Goal: Task Accomplishment & Management: Use online tool/utility

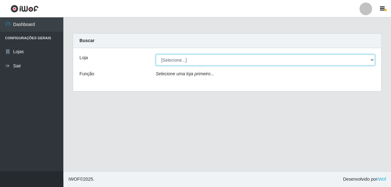
click at [175, 58] on select "[Selecione...] [PERSON_NAME]" at bounding box center [265, 59] width 219 height 11
select select "230"
click at [156, 54] on select "[Selecione...] [PERSON_NAME]" at bounding box center [265, 59] width 219 height 11
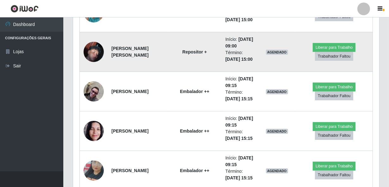
scroll to position [374, 0]
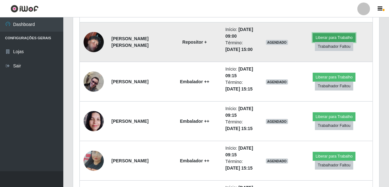
click at [342, 42] on button "Liberar para Trabalho" at bounding box center [334, 37] width 43 height 9
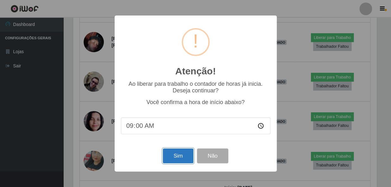
click at [174, 158] on button "Sim" at bounding box center [178, 155] width 31 height 15
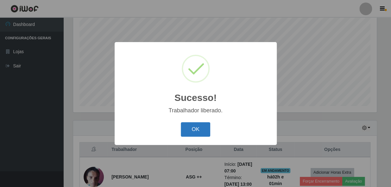
click at [197, 127] on button "OK" at bounding box center [195, 129] width 29 height 15
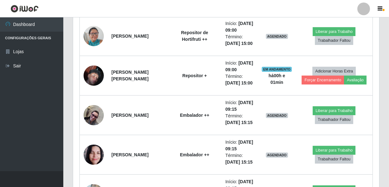
scroll to position [350, 0]
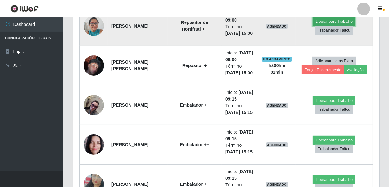
click at [329, 26] on button "Liberar para Trabalho" at bounding box center [334, 21] width 43 height 9
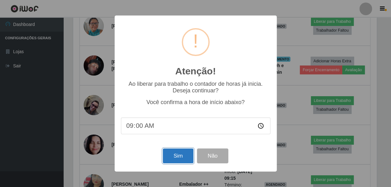
click at [177, 158] on button "Sim" at bounding box center [178, 155] width 31 height 15
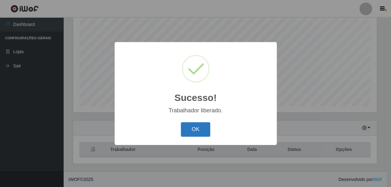
click at [195, 133] on button "OK" at bounding box center [195, 129] width 29 height 15
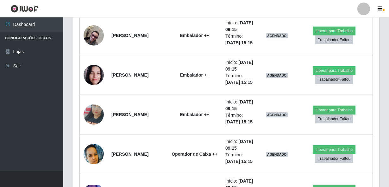
scroll to position [408, 0]
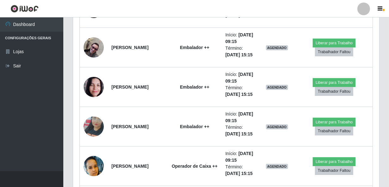
click at [23, 124] on ul "Dashboard Configurações Gerais Lojas Sair" at bounding box center [31, 94] width 63 height 154
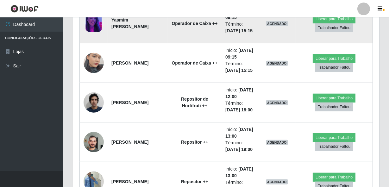
scroll to position [600, 0]
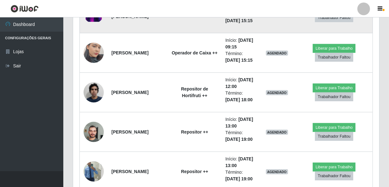
click at [338, 13] on button "Liberar para Trabalho" at bounding box center [334, 8] width 43 height 9
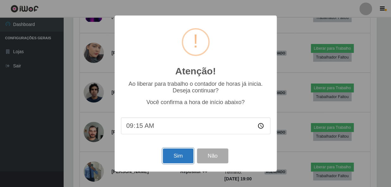
click at [180, 157] on button "Sim" at bounding box center [178, 155] width 31 height 15
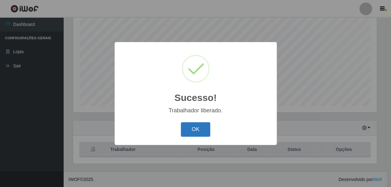
click at [197, 124] on button "OK" at bounding box center [195, 129] width 29 height 15
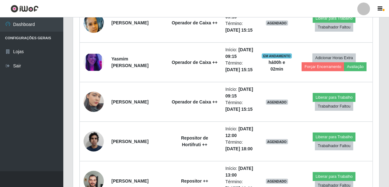
scroll to position [551, 0]
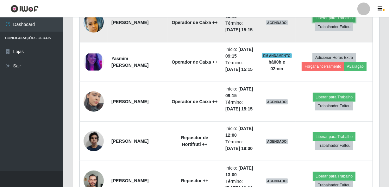
click at [339, 22] on button "Liberar para Trabalho" at bounding box center [334, 18] width 43 height 9
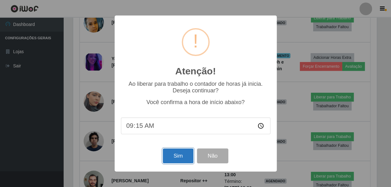
click at [175, 156] on button "Sim" at bounding box center [178, 155] width 31 height 15
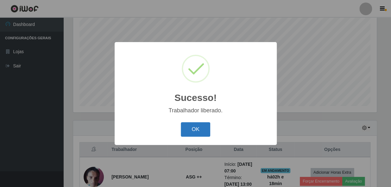
click at [192, 128] on button "OK" at bounding box center [195, 129] width 29 height 15
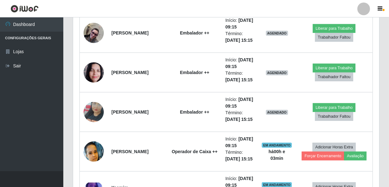
scroll to position [437, 0]
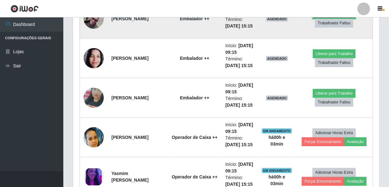
click at [338, 19] on button "Liberar para Trabalho" at bounding box center [334, 14] width 43 height 9
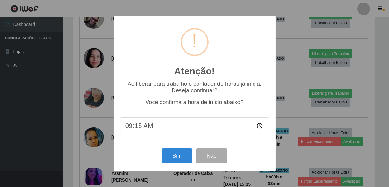
scroll to position [131, 303]
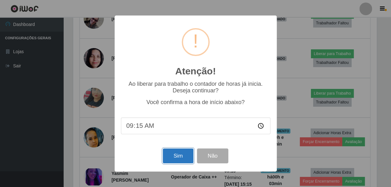
click at [183, 156] on button "Sim" at bounding box center [178, 155] width 31 height 15
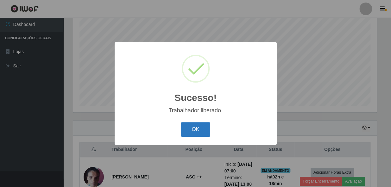
click at [183, 125] on button "OK" at bounding box center [195, 129] width 29 height 15
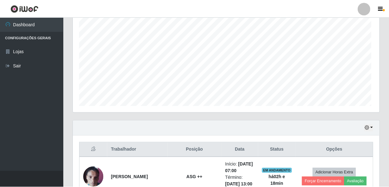
scroll to position [0, 0]
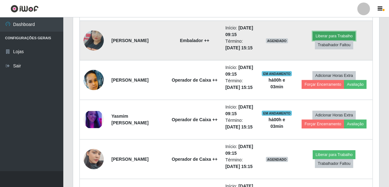
click at [325, 40] on button "Liberar para Trabalho" at bounding box center [334, 36] width 43 height 9
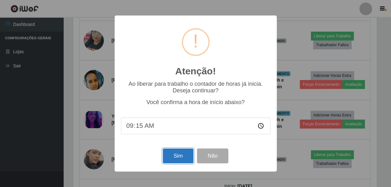
click at [177, 157] on button "Sim" at bounding box center [178, 155] width 31 height 15
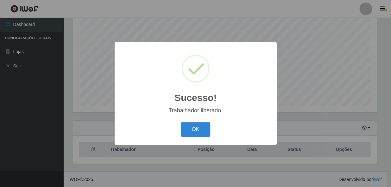
click at [201, 129] on button "OK" at bounding box center [195, 129] width 29 height 15
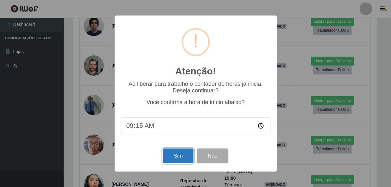
click at [168, 158] on button "Sim" at bounding box center [178, 155] width 31 height 15
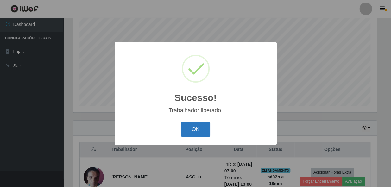
click at [199, 131] on button "OK" at bounding box center [195, 129] width 29 height 15
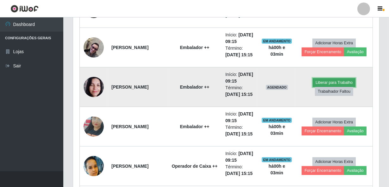
click at [327, 87] on button "Liberar para Trabalho" at bounding box center [334, 82] width 43 height 9
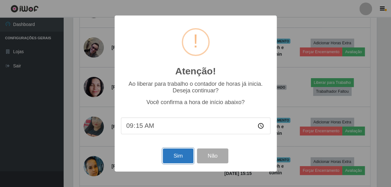
click at [187, 153] on button "Sim" at bounding box center [178, 155] width 31 height 15
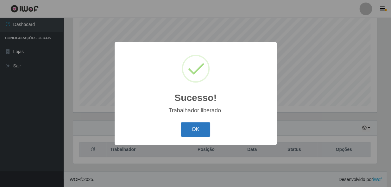
click at [201, 132] on button "OK" at bounding box center [195, 129] width 29 height 15
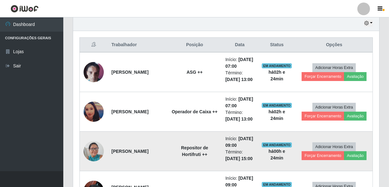
scroll to position [235, 0]
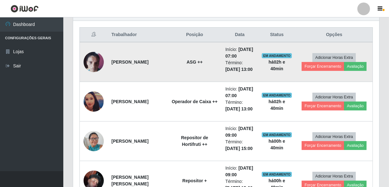
click at [99, 64] on img at bounding box center [94, 61] width 20 height 27
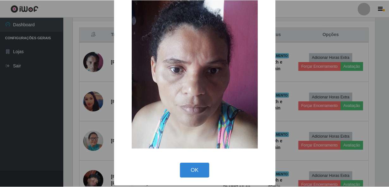
scroll to position [37, 0]
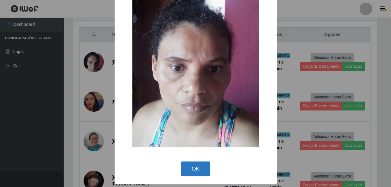
click at [181, 164] on button "OK" at bounding box center [195, 168] width 29 height 15
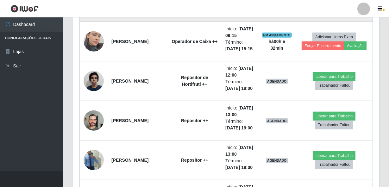
scroll to position [609, 0]
